Goal: Obtain resource: Download file/media

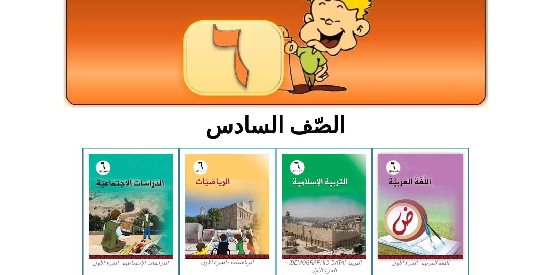
scroll to position [70, 0]
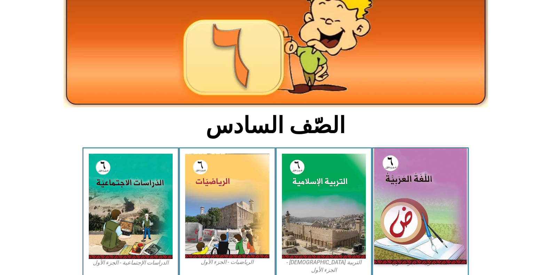
click at [422, 189] on img at bounding box center [420, 206] width 93 height 116
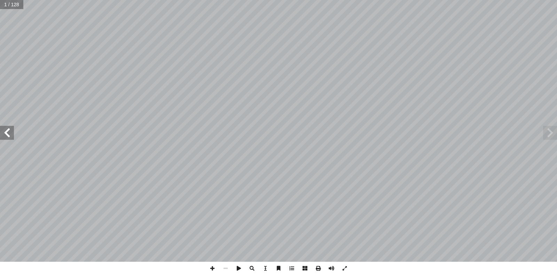
click at [7, 129] on span at bounding box center [7, 133] width 14 height 14
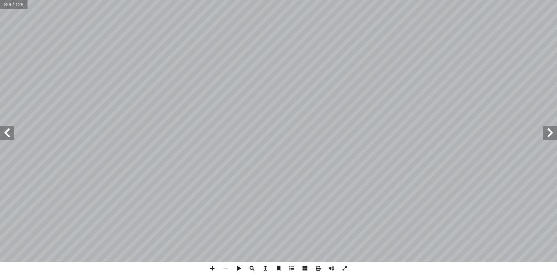
click at [7, 129] on span at bounding box center [7, 133] width 14 height 14
click at [5, 132] on span at bounding box center [7, 133] width 14 height 14
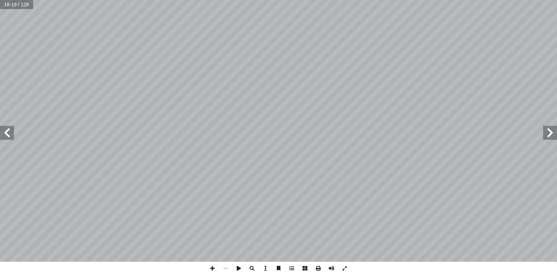
click at [5, 132] on span at bounding box center [7, 133] width 14 height 14
click at [551, 135] on span at bounding box center [550, 133] width 14 height 14
click at [213, 267] on span at bounding box center [212, 267] width 13 height 13
click at [226, 267] on span at bounding box center [225, 267] width 13 height 13
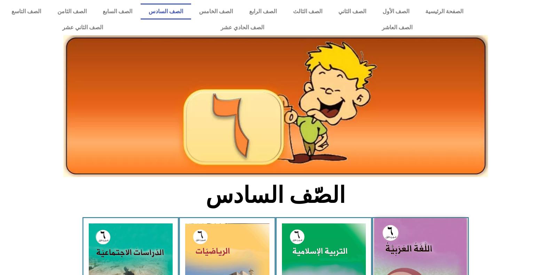
click at [435, 248] on img at bounding box center [420, 276] width 93 height 116
click at [406, 259] on img at bounding box center [420, 276] width 93 height 116
click at [415, 267] on img at bounding box center [420, 276] width 93 height 116
click at [412, 245] on img at bounding box center [420, 276] width 93 height 116
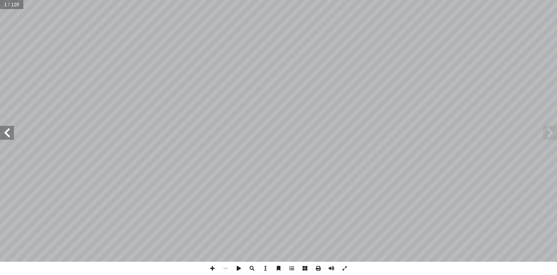
click at [9, 136] on span at bounding box center [7, 133] width 14 height 14
click at [5, 130] on span at bounding box center [7, 133] width 14 height 14
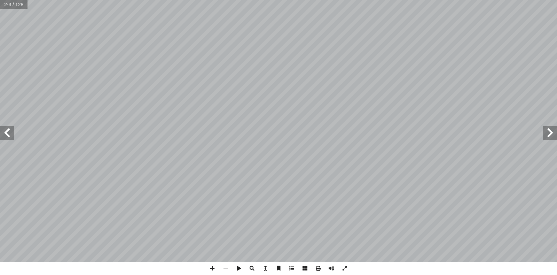
click at [5, 130] on span at bounding box center [7, 133] width 14 height 14
click at [5, 131] on span at bounding box center [7, 133] width 14 height 14
click at [6, 131] on span at bounding box center [7, 133] width 14 height 14
click at [315, 268] on span at bounding box center [317, 267] width 13 height 13
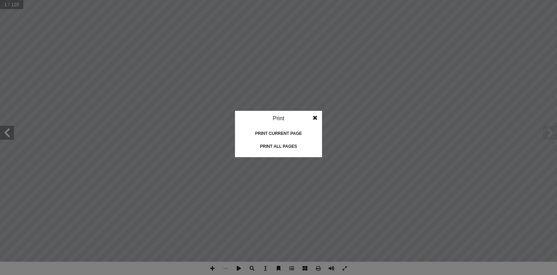
click at [286, 145] on div "Print all pages" at bounding box center [279, 146] width 70 height 11
